Goal: Task Accomplishment & Management: Manage account settings

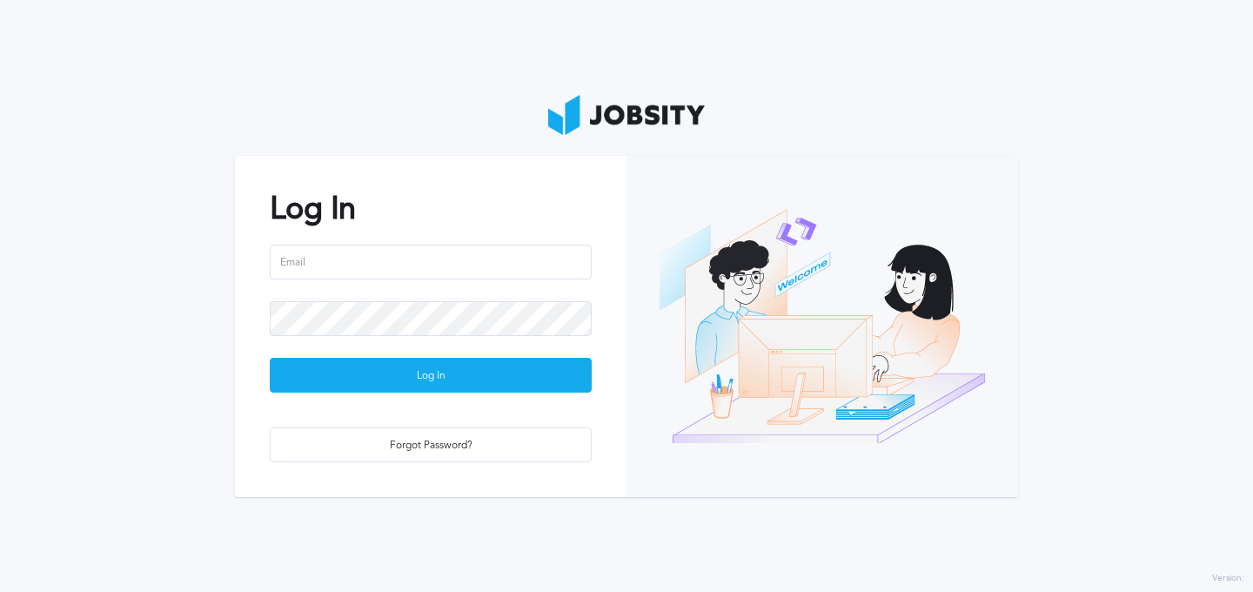
click at [499, 258] on input "email" at bounding box center [431, 262] width 322 height 35
click at [521, 258] on input "email" at bounding box center [431, 262] width 322 height 35
click at [501, 261] on input "email" at bounding box center [431, 262] width 322 height 35
click at [466, 245] on input "email" at bounding box center [431, 262] width 322 height 35
click at [471, 251] on input "email" at bounding box center [431, 262] width 322 height 35
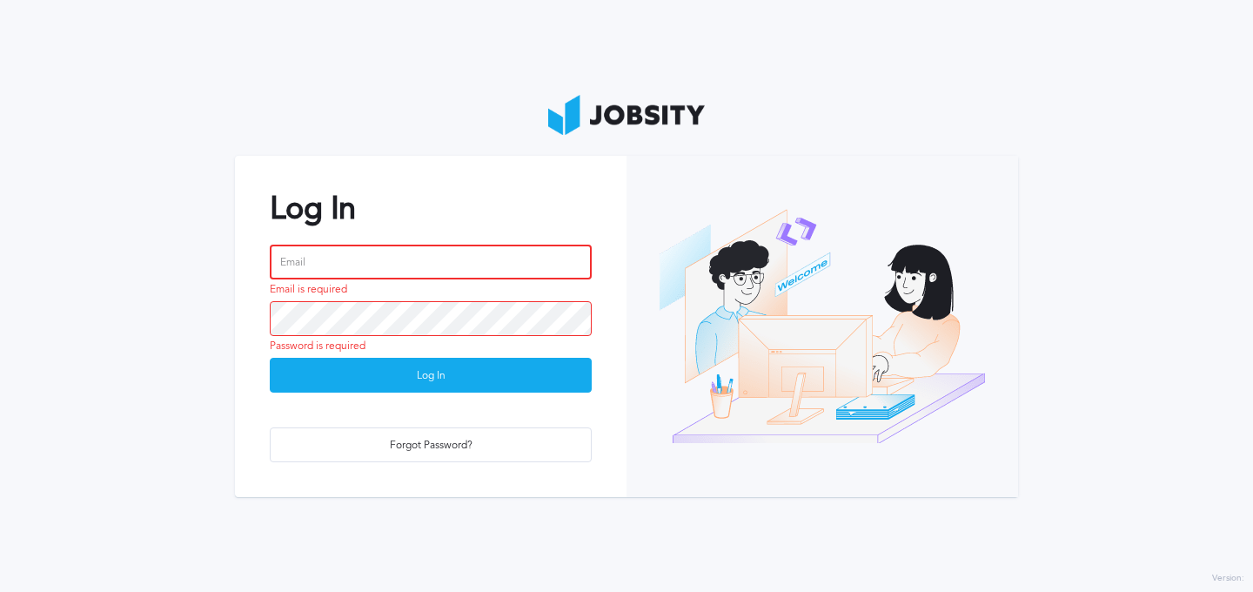
click at [368, 269] on input "email" at bounding box center [431, 262] width 322 height 35
type input "[EMAIL_ADDRESS][PERSON_NAME][DOMAIN_NAME]"
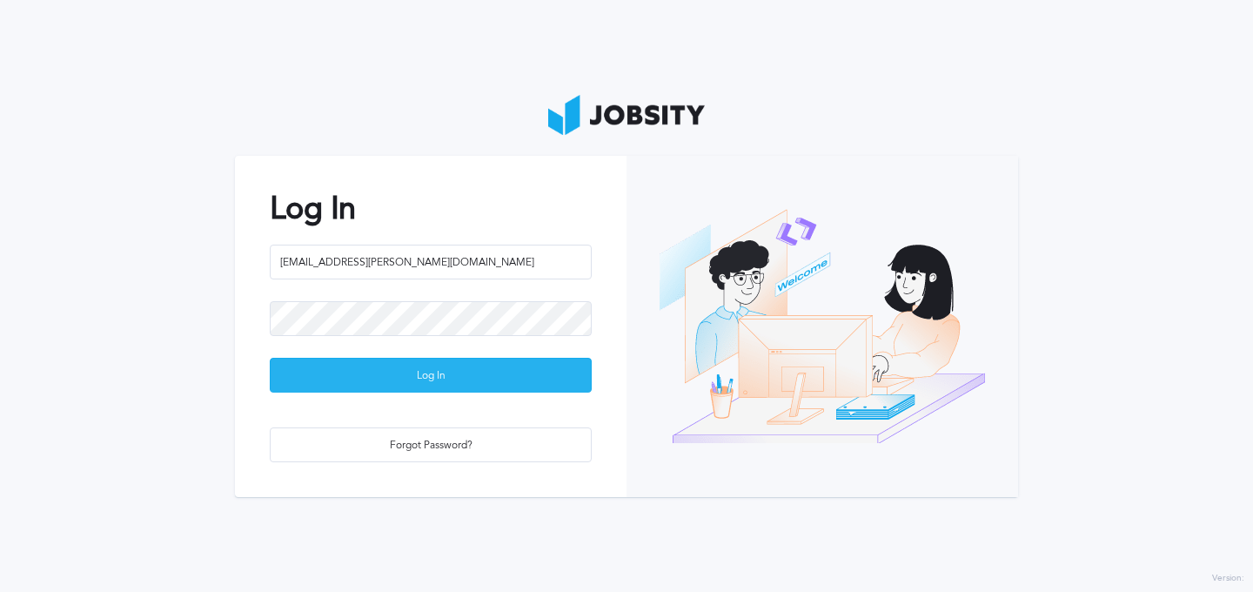
click at [506, 389] on div "Log In" at bounding box center [431, 376] width 320 height 35
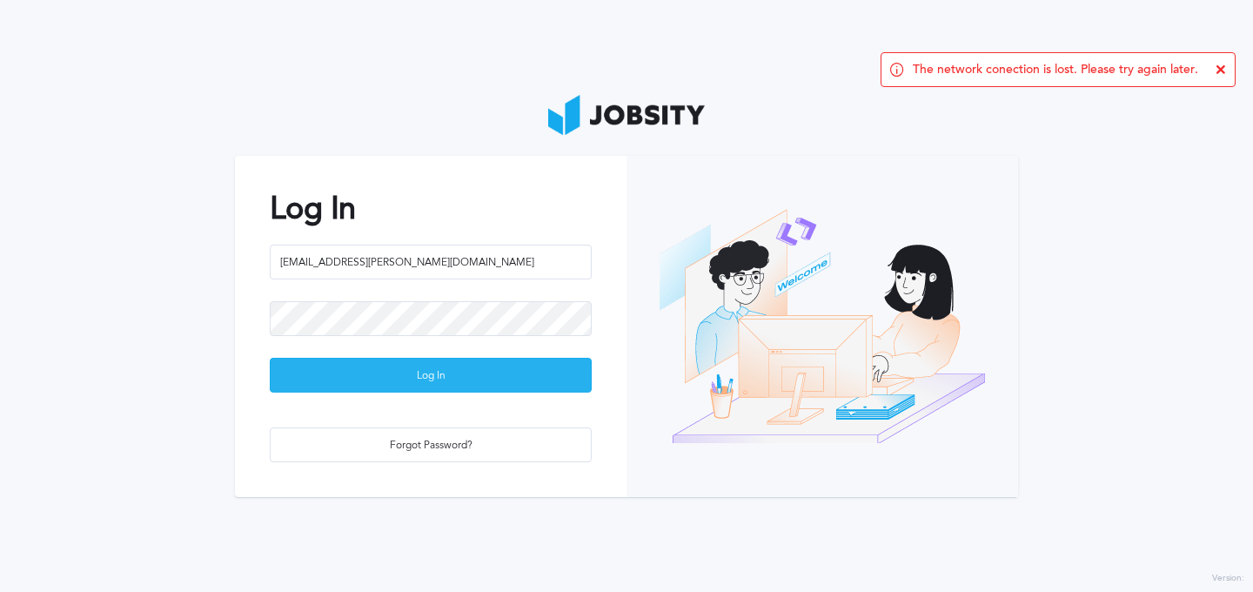
click at [486, 365] on div "Log In" at bounding box center [431, 376] width 320 height 35
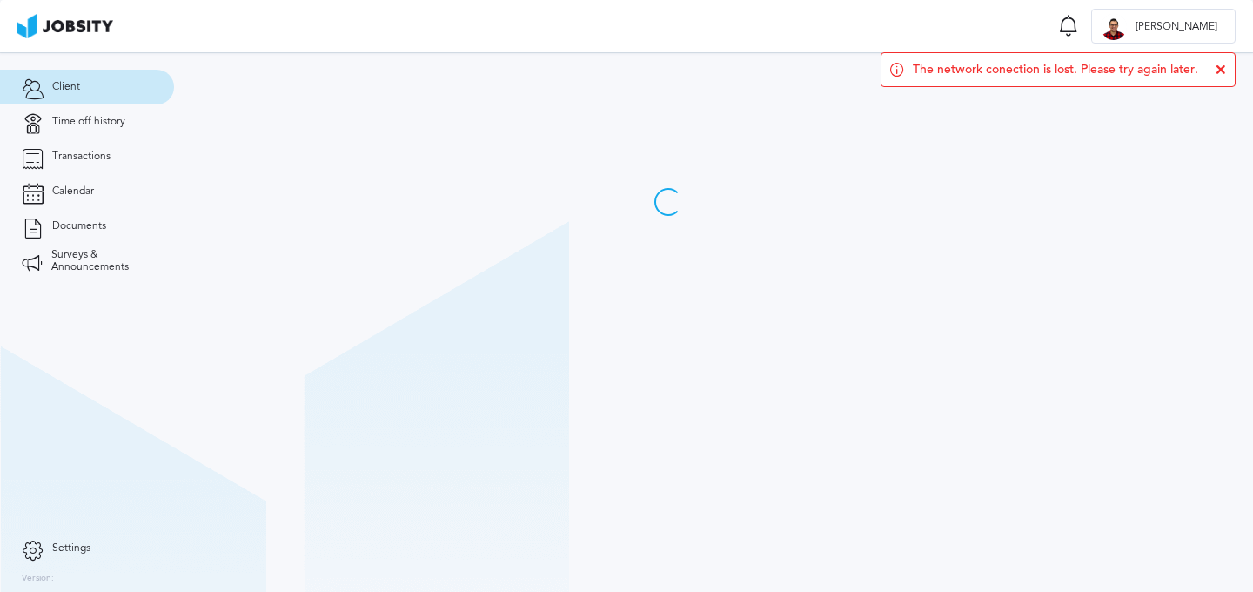
click at [1219, 68] on icon at bounding box center [1221, 69] width 10 height 10
